Goal: Information Seeking & Learning: Learn about a topic

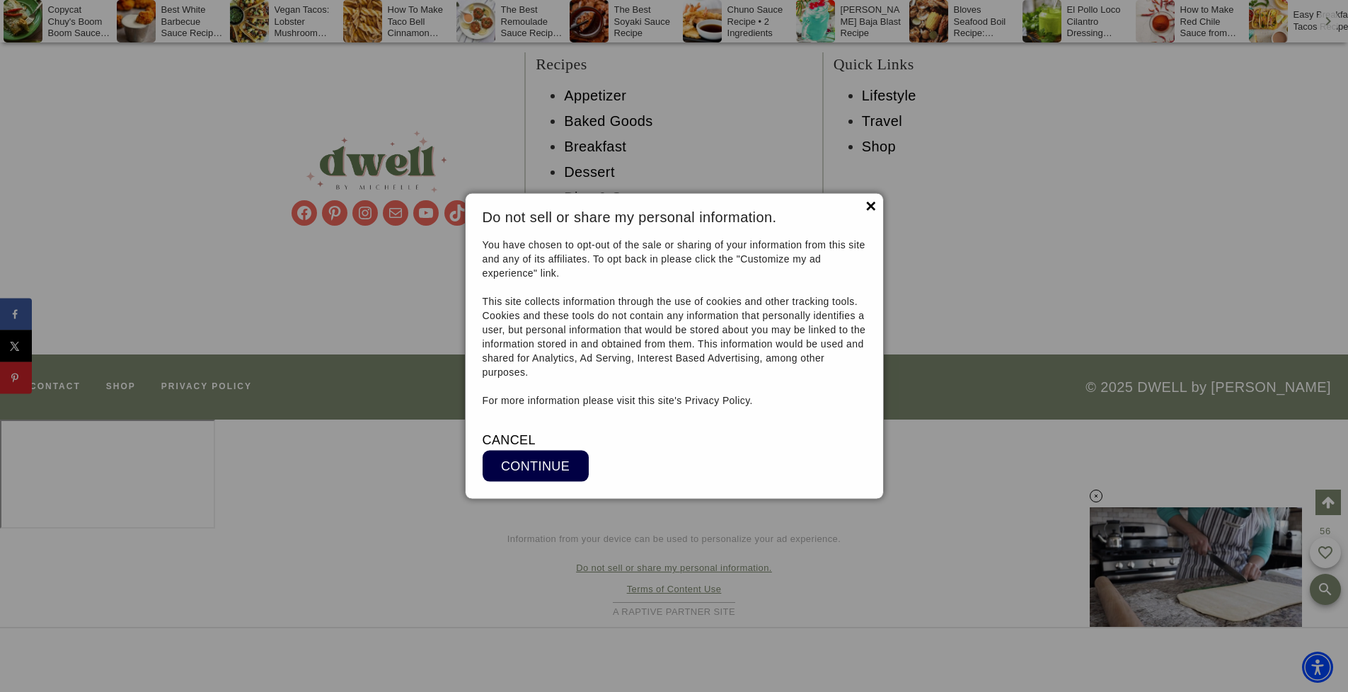
scroll to position [11068, 0]
